Goal: Task Accomplishment & Management: Manage account settings

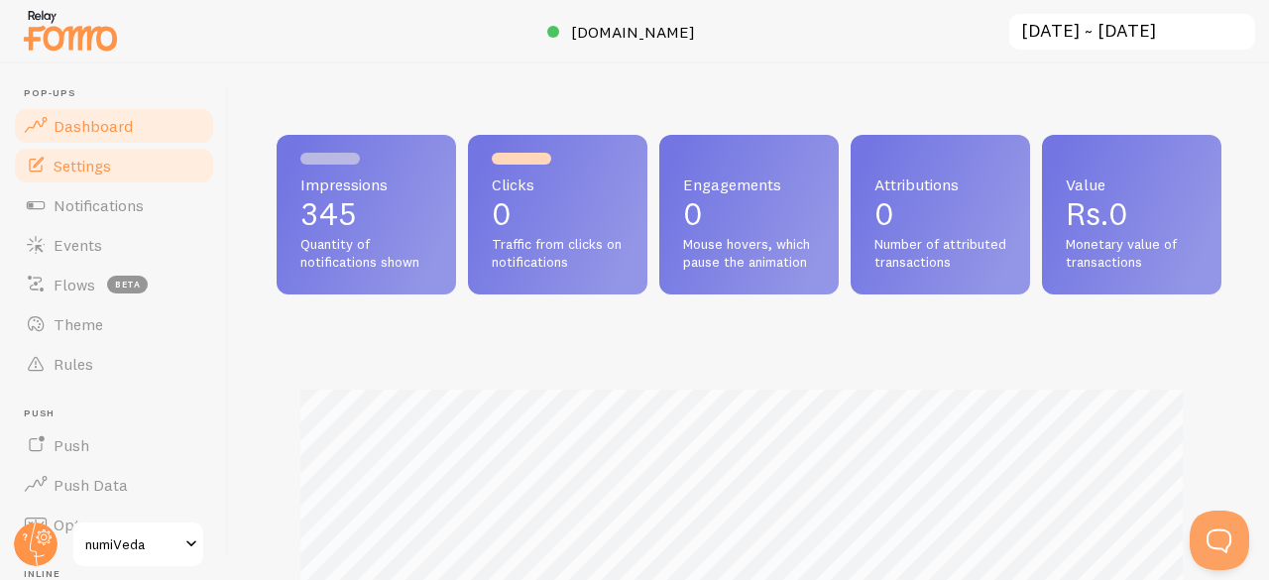
click at [85, 160] on span "Settings" at bounding box center [83, 166] width 58 height 20
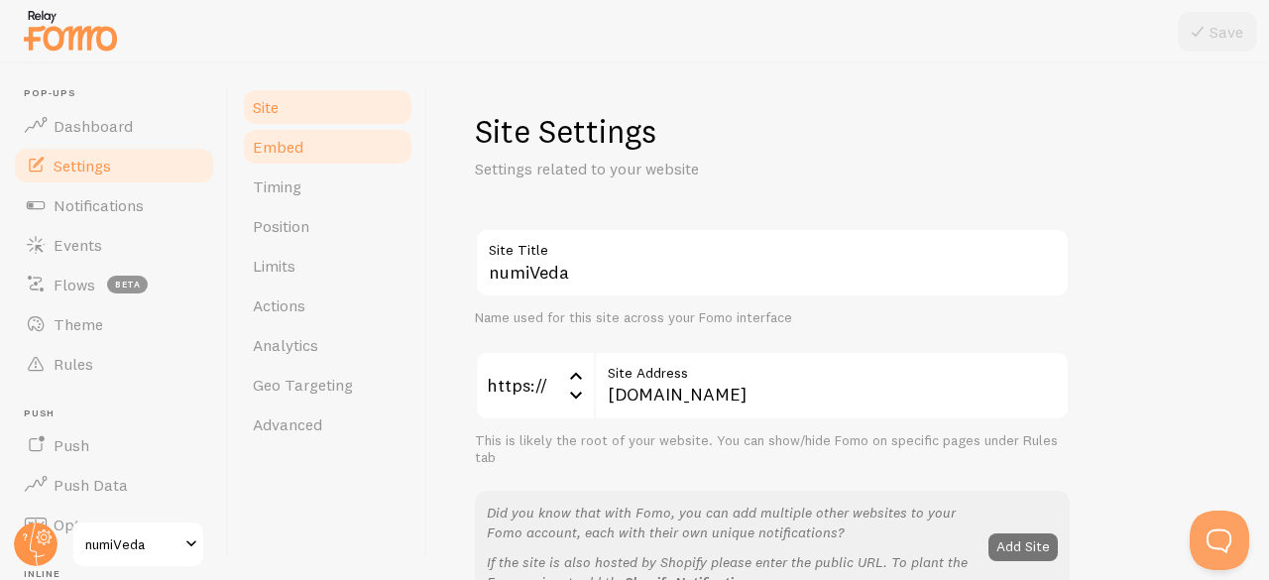
click at [286, 142] on span "Embed" at bounding box center [278, 147] width 51 height 20
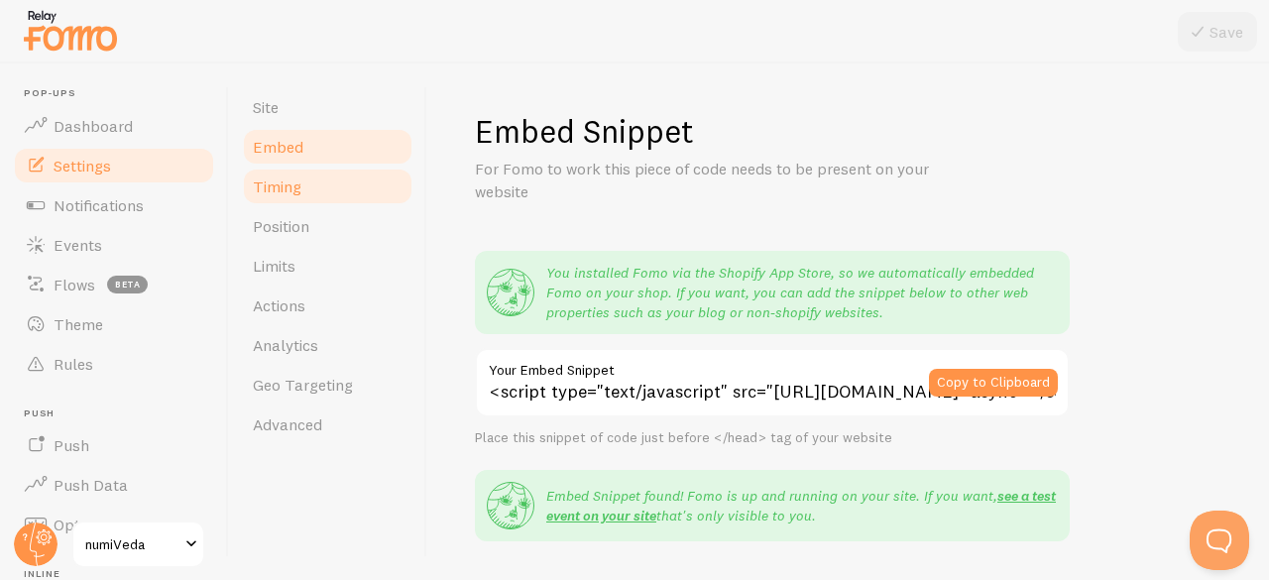
click at [278, 189] on span "Timing" at bounding box center [277, 187] width 49 height 20
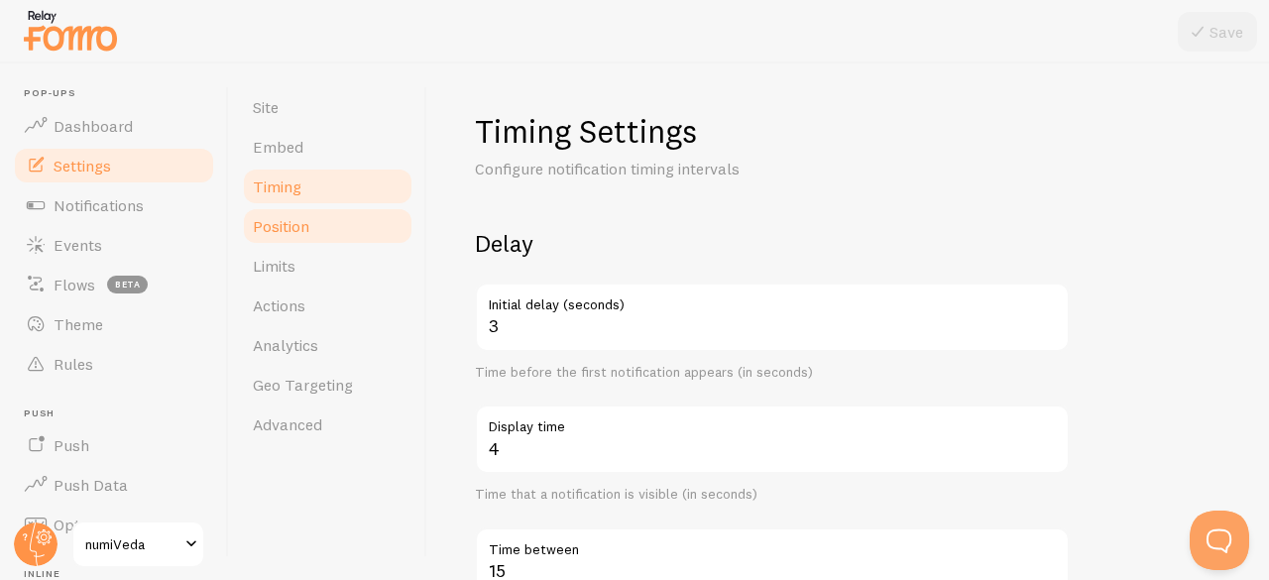
click at [278, 227] on span "Position" at bounding box center [281, 226] width 57 height 20
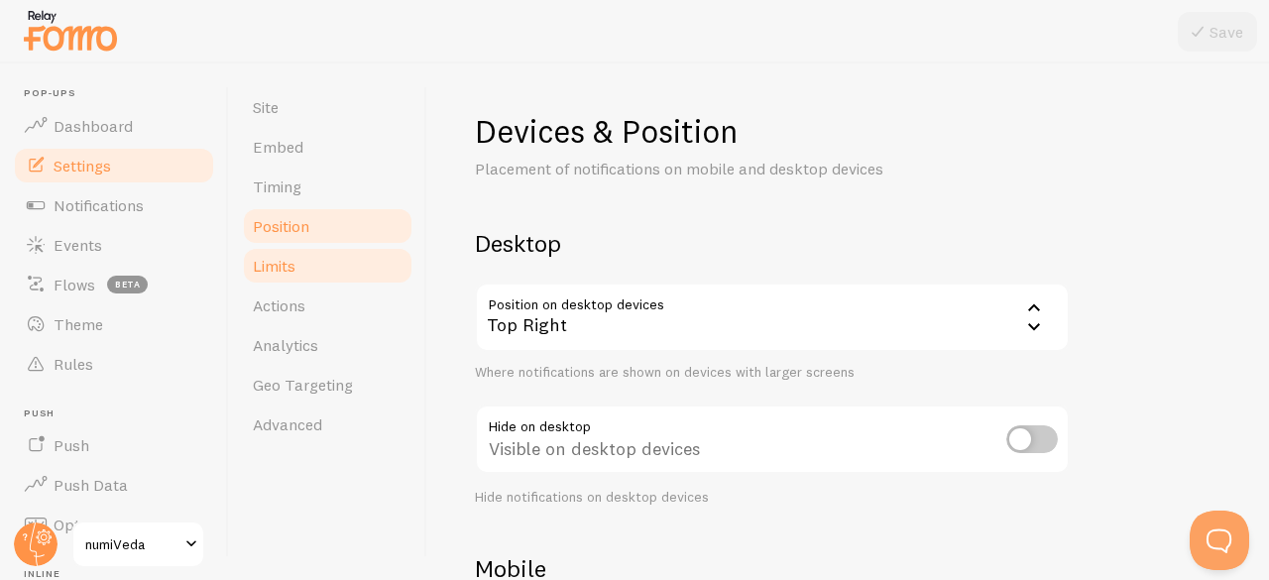
click at [283, 265] on span "Limits" at bounding box center [274, 266] width 43 height 20
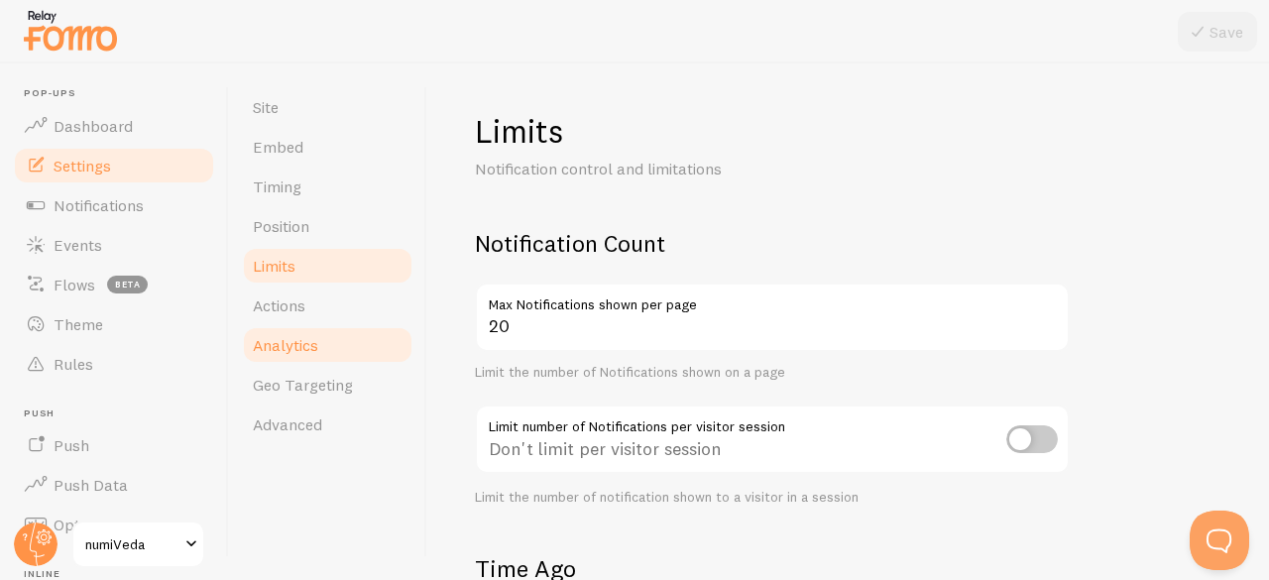
click at [286, 352] on span "Analytics" at bounding box center [285, 345] width 65 height 20
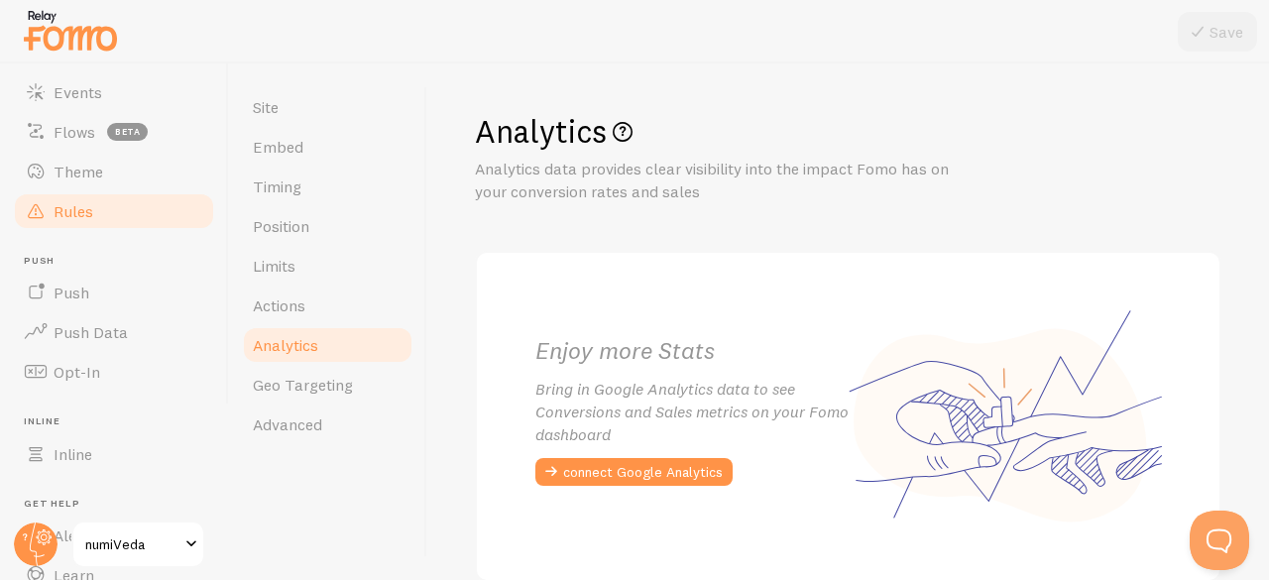
scroll to position [198, 0]
